Goal: Transaction & Acquisition: Purchase product/service

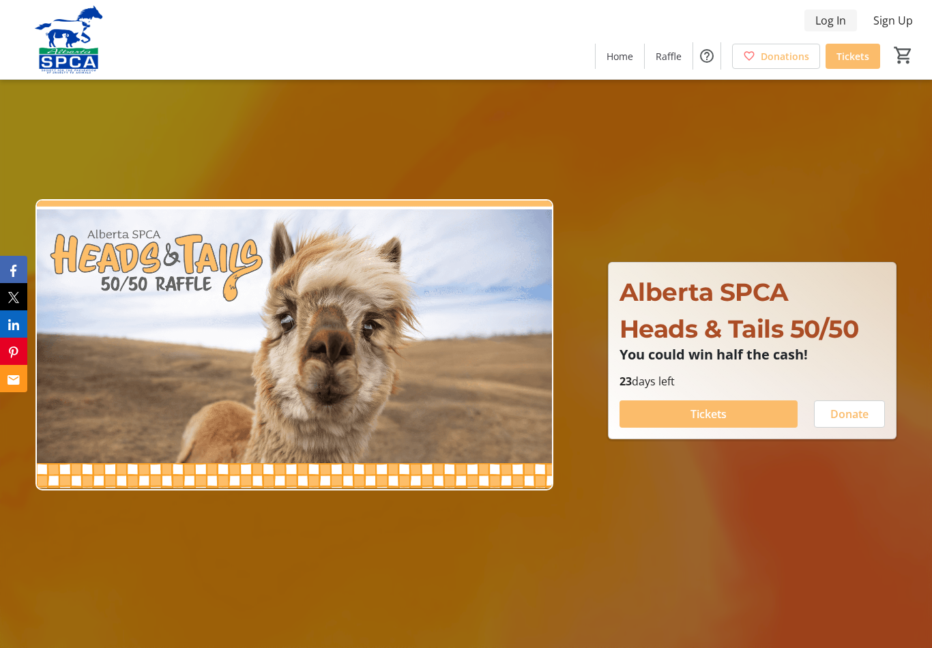
click at [827, 27] on span "Log In" at bounding box center [831, 20] width 31 height 16
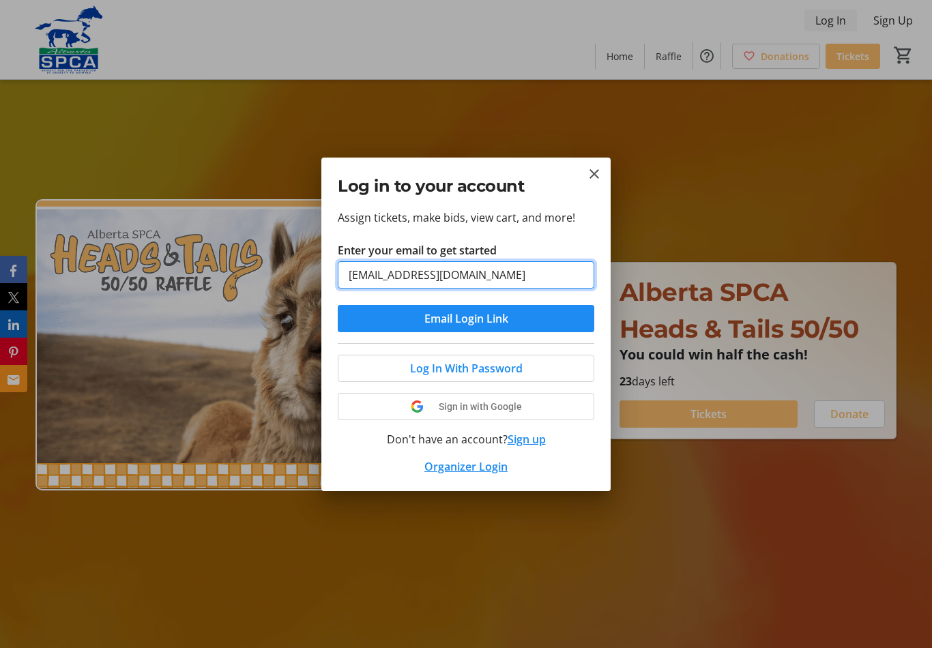
type input "[EMAIL_ADDRESS][DOMAIN_NAME]"
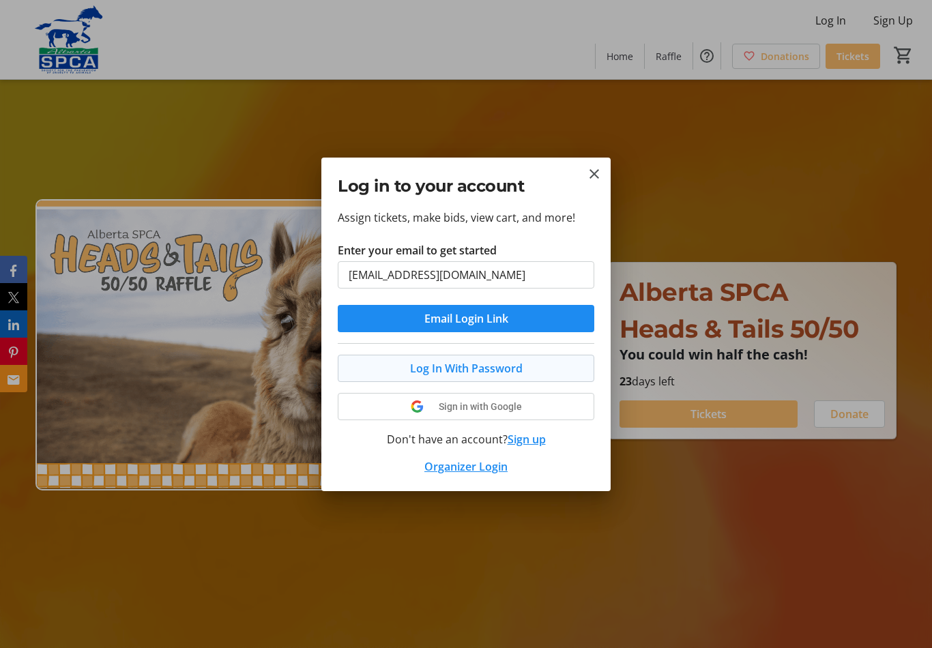
click at [538, 361] on span at bounding box center [466, 368] width 255 height 33
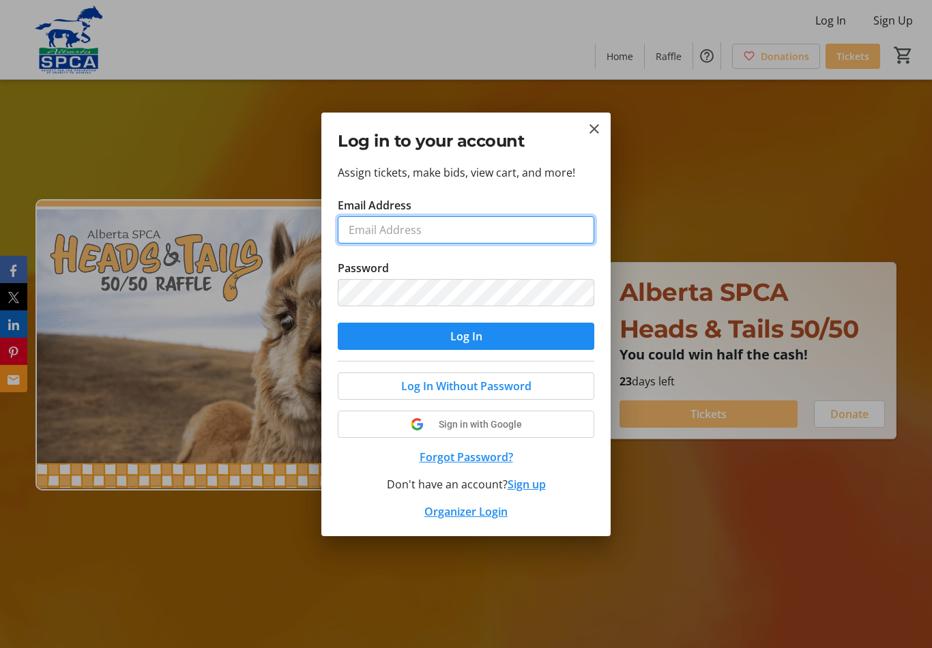
click at [474, 225] on input "Email Address" at bounding box center [466, 229] width 257 height 27
type input "[EMAIL_ADDRESS][DOMAIN_NAME]"
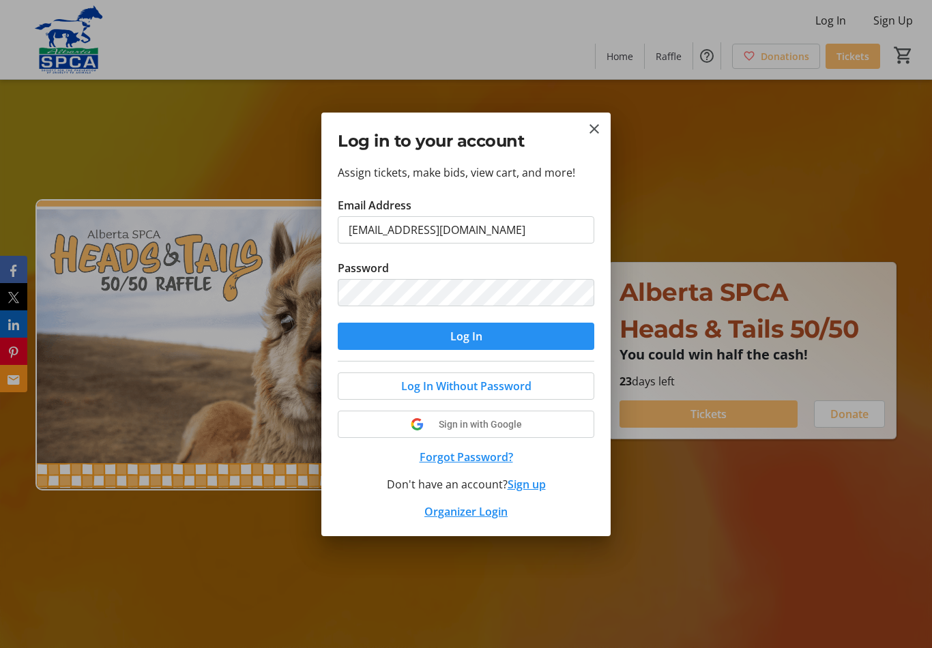
click at [493, 336] on span "submit" at bounding box center [466, 336] width 257 height 33
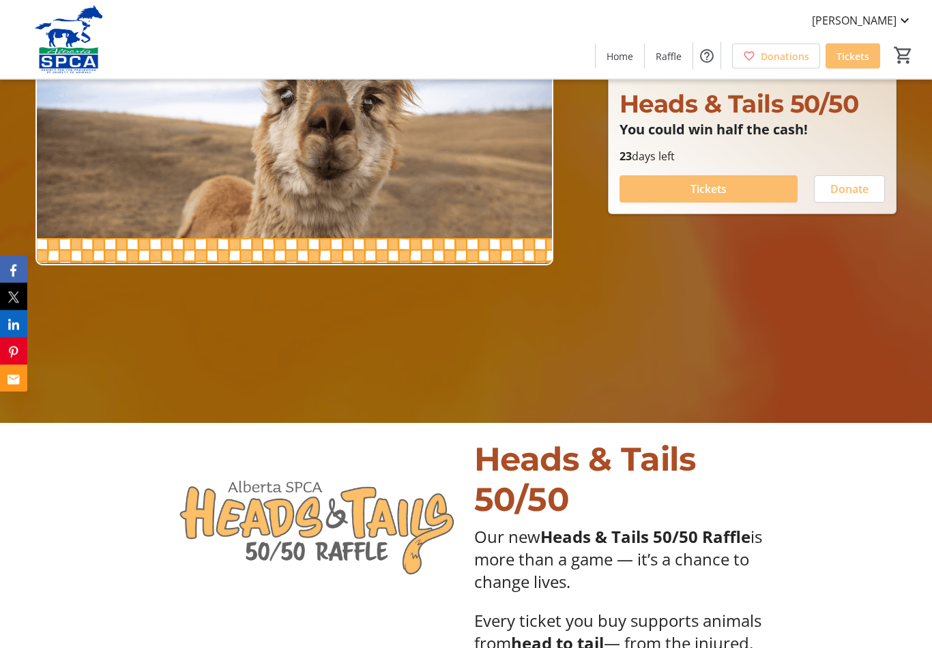
scroll to position [226, 0]
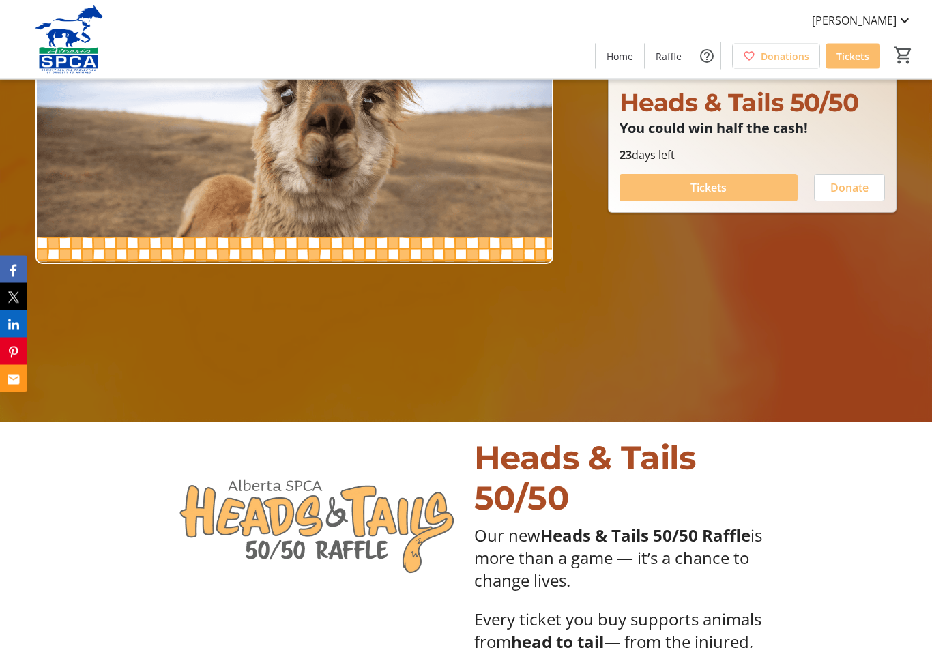
click at [732, 197] on span at bounding box center [709, 188] width 178 height 33
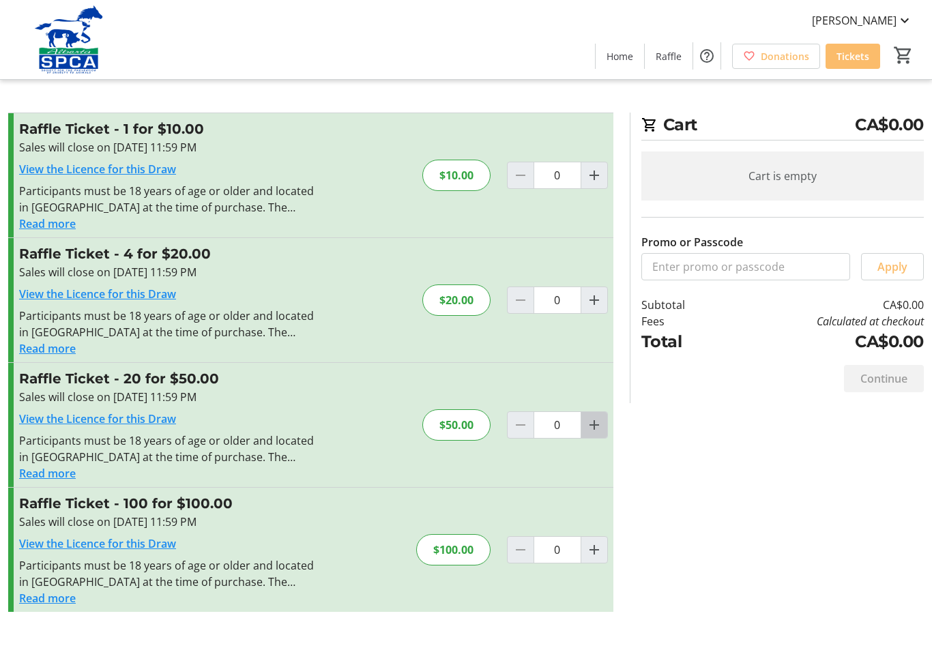
click at [592, 424] on mat-icon "Increment by one" at bounding box center [594, 425] width 16 height 16
type input "1"
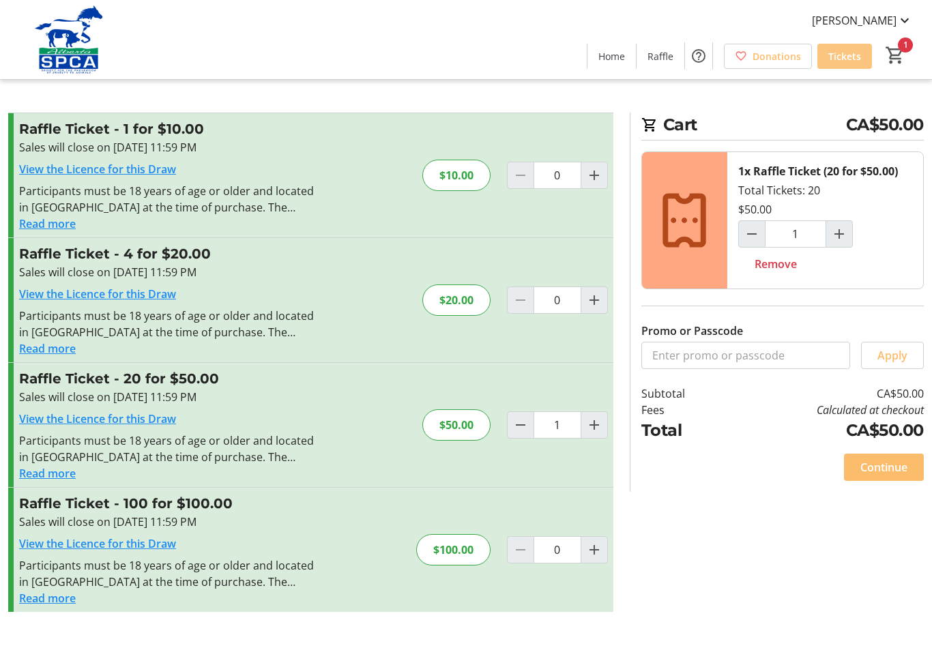
click at [840, 54] on span "Tickets" at bounding box center [845, 56] width 33 height 14
click at [619, 59] on span "Home" at bounding box center [612, 56] width 27 height 14
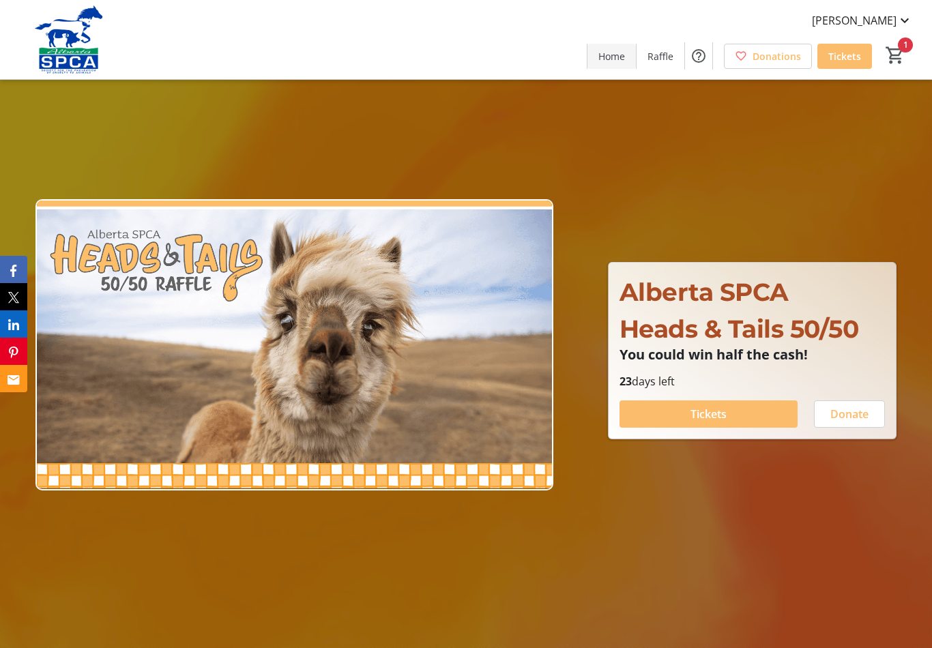
type input "1"
click at [729, 427] on span at bounding box center [709, 414] width 178 height 33
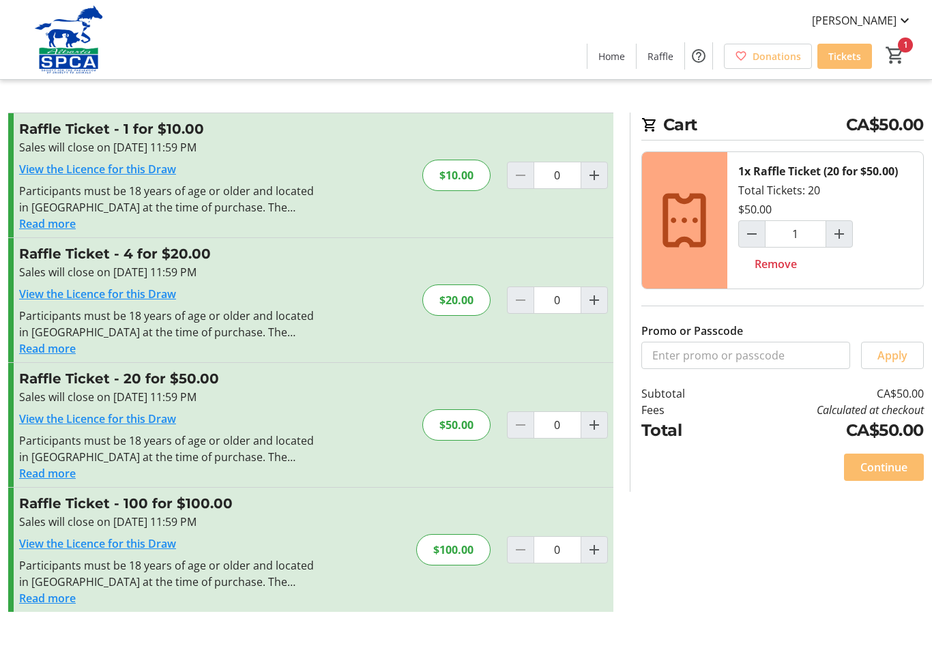
type input "1"
click at [844, 57] on span "Tickets" at bounding box center [845, 56] width 33 height 14
type input "1"
click at [659, 54] on span "Raffle" at bounding box center [661, 56] width 26 height 14
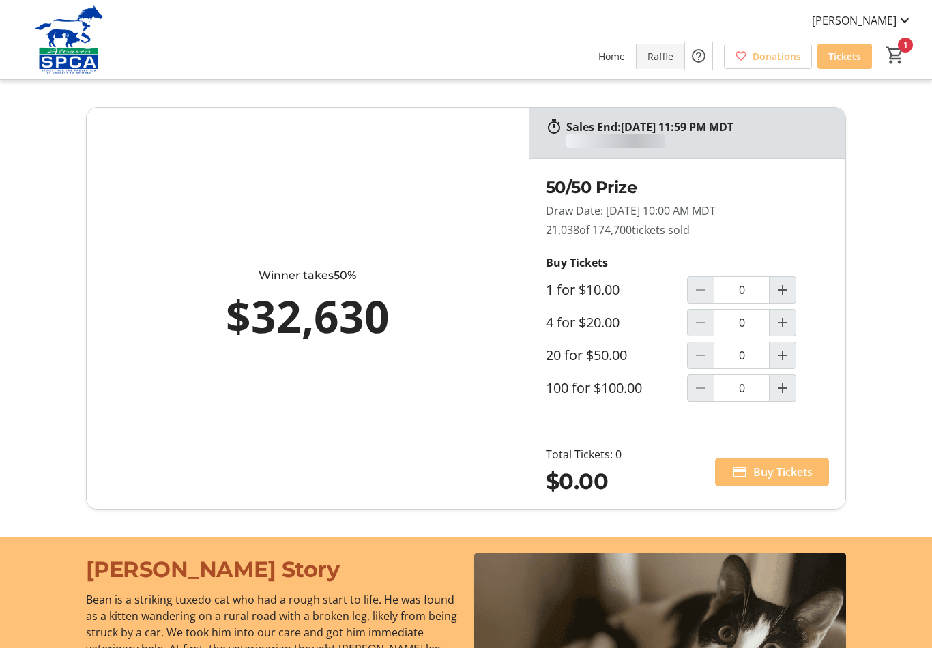
type input "1"
click at [773, 473] on span "Buy Tickets" at bounding box center [782, 472] width 59 height 16
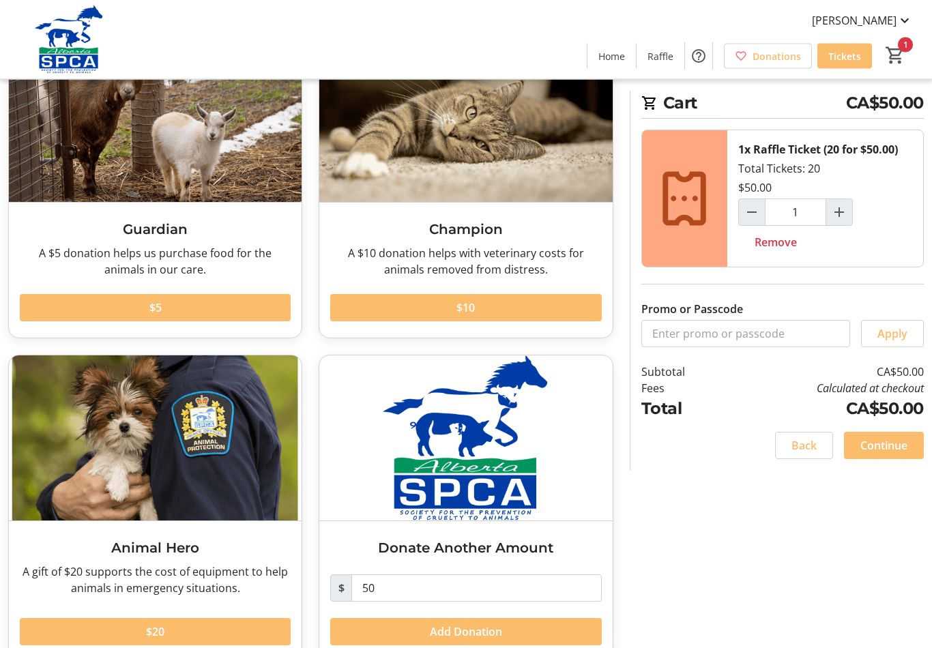
click at [899, 440] on span "Continue" at bounding box center [884, 445] width 47 height 16
click at [842, 574] on div "Would you like to add a donation? Guardian A $5 donation helps us purchase food…" at bounding box center [466, 337] width 932 height 683
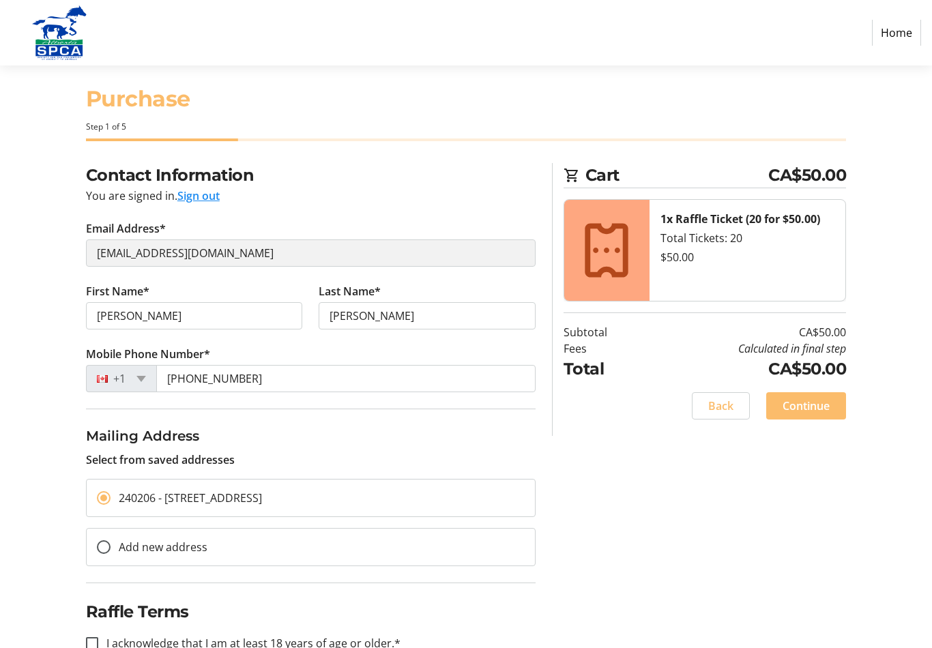
scroll to position [31, 0]
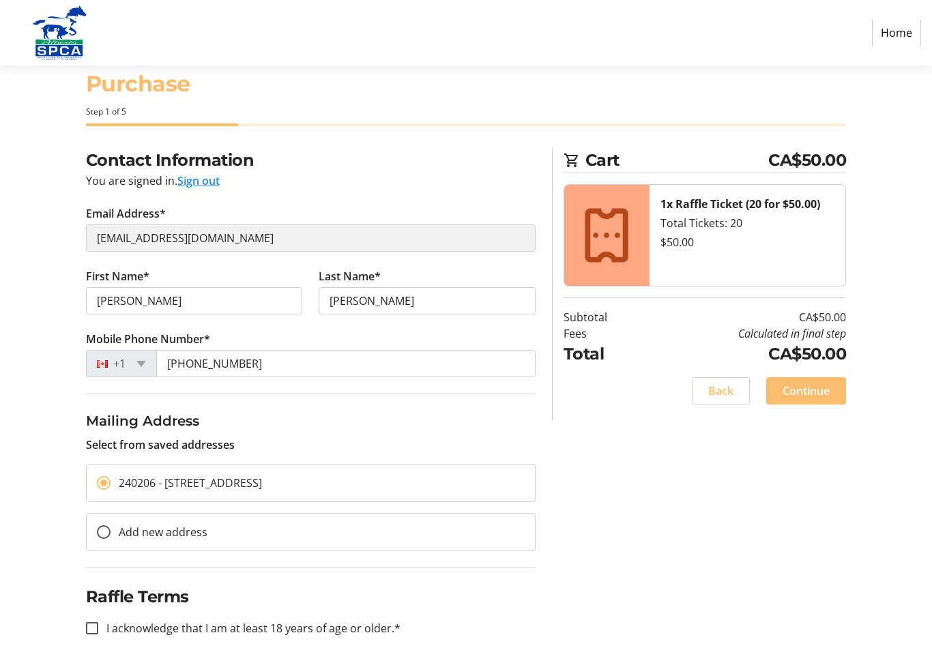
click at [53, 533] on div "Contact Information You are signed in. Sign out Email Address* [EMAIL_ADDRESS][…" at bounding box center [466, 408] width 932 height 521
click at [90, 625] on input "I acknowledge that I am at least 18 years of age or older.*" at bounding box center [92, 628] width 12 height 12
checkbox input "true"
click at [818, 392] on span "Continue" at bounding box center [806, 391] width 47 height 16
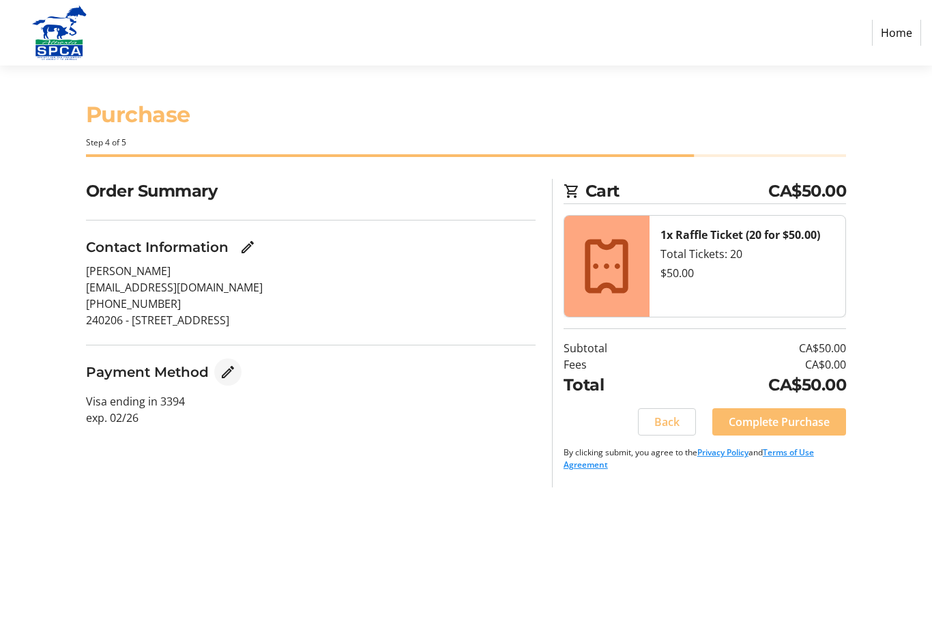
click at [220, 377] on mat-icon "Edit Payment Method" at bounding box center [228, 372] width 16 height 16
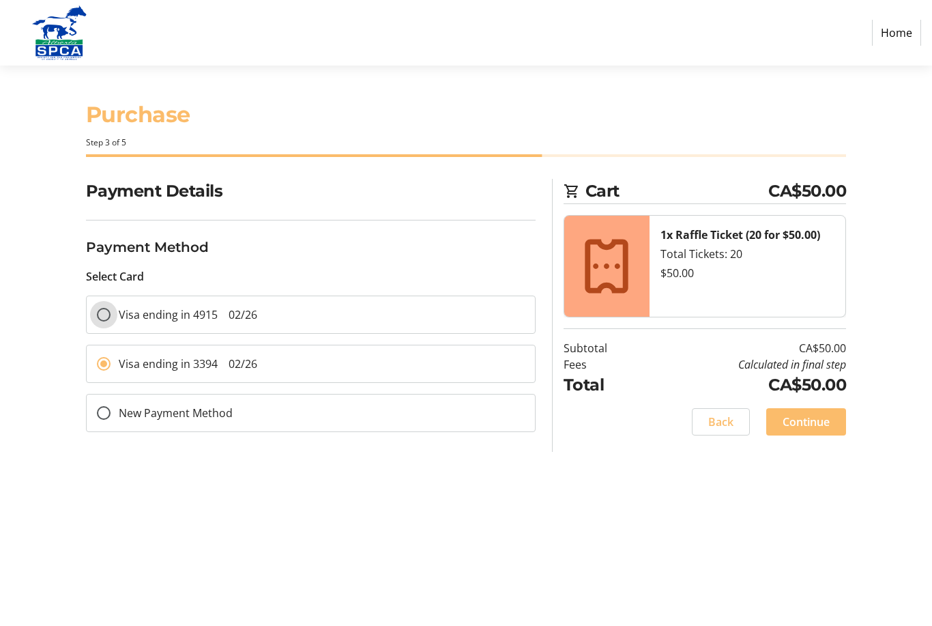
click at [109, 314] on input "Visa ending in 4915 02/26" at bounding box center [104, 315] width 14 height 14
radio input "true"
click at [810, 414] on span "Continue" at bounding box center [806, 422] width 47 height 16
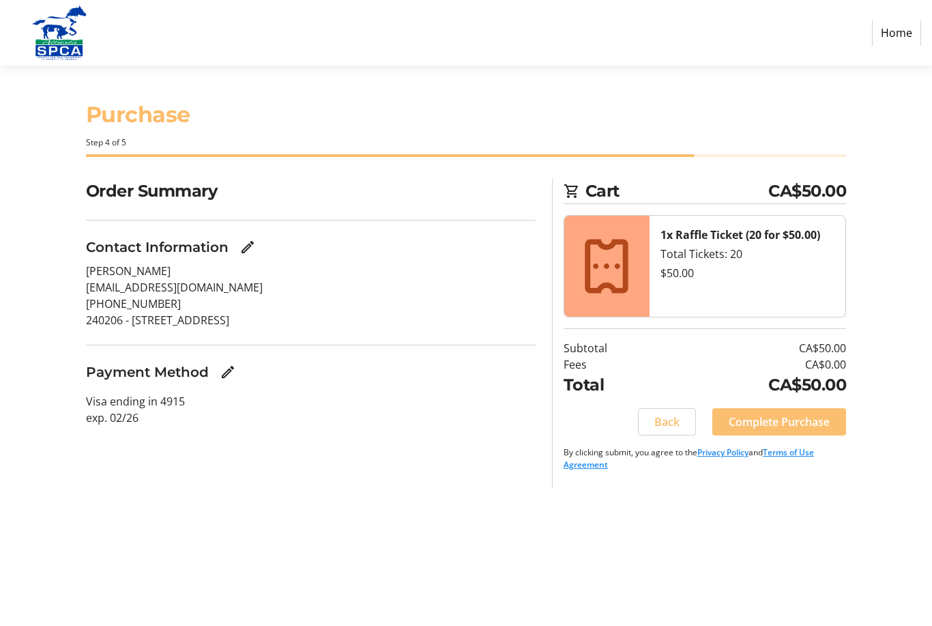
click at [769, 414] on span "Complete Purchase" at bounding box center [779, 422] width 101 height 16
